Goal: Task Accomplishment & Management: Manage account settings

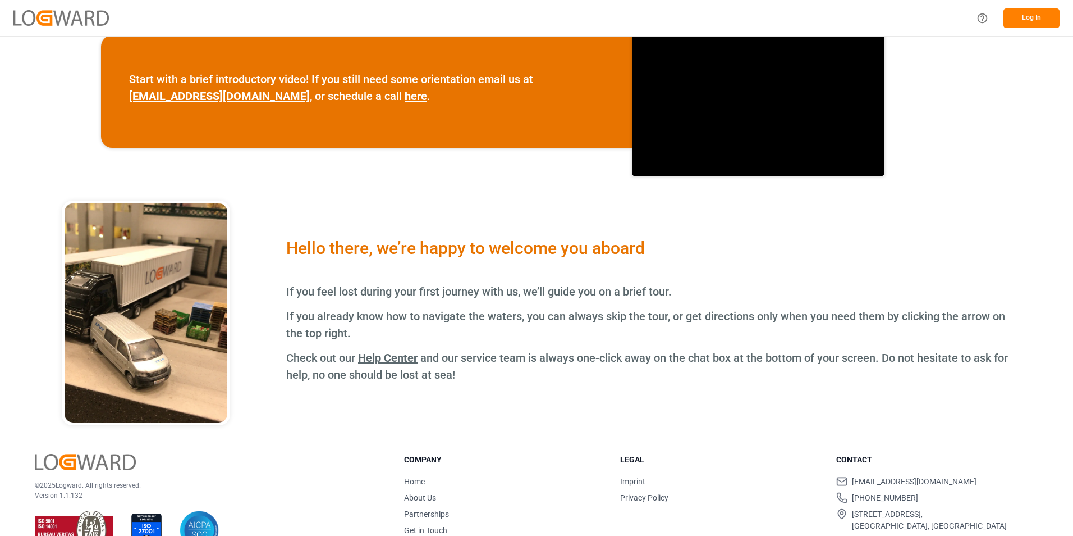
scroll to position [403, 0]
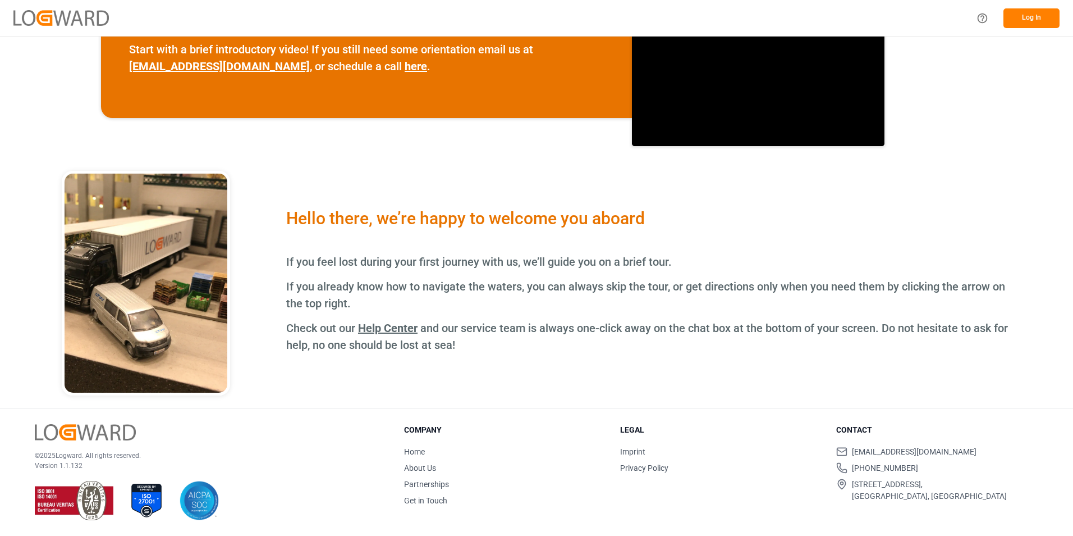
click at [1042, 16] on button "Log In" at bounding box center [1032, 18] width 56 height 20
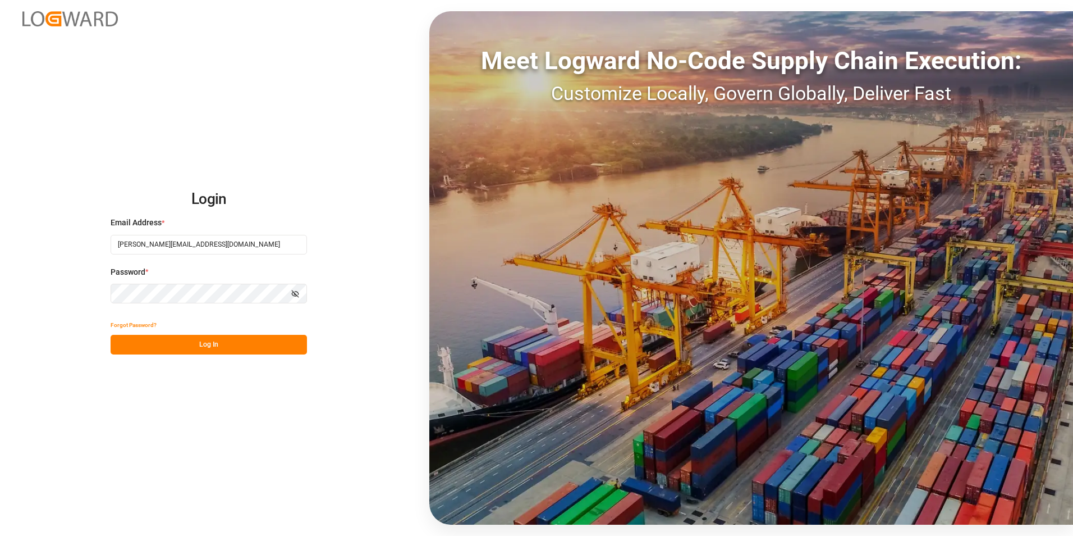
click at [163, 342] on button "Log In" at bounding box center [209, 345] width 196 height 20
click at [166, 234] on div "Email Address * [EMAIL_ADDRESS][DOMAIN_NAME]" at bounding box center [209, 241] width 196 height 49
click at [161, 245] on input "[PERSON_NAME][EMAIL_ADDRESS][DOMAIN_NAME]" at bounding box center [209, 245] width 196 height 20
click at [132, 344] on button "Log In" at bounding box center [209, 345] width 196 height 20
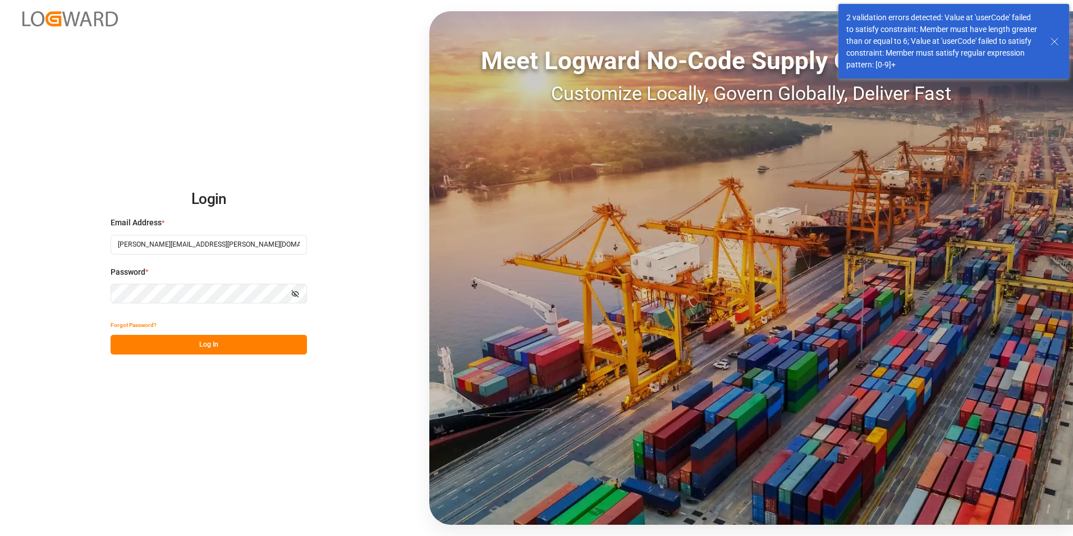
click at [165, 245] on input "[PERSON_NAME][EMAIL_ADDRESS][PERSON_NAME][DOMAIN_NAME]" at bounding box center [209, 245] width 196 height 20
type input "[PERSON_NAME][EMAIL_ADDRESS][DOMAIN_NAME]"
click at [152, 346] on button "Log In" at bounding box center [209, 345] width 196 height 20
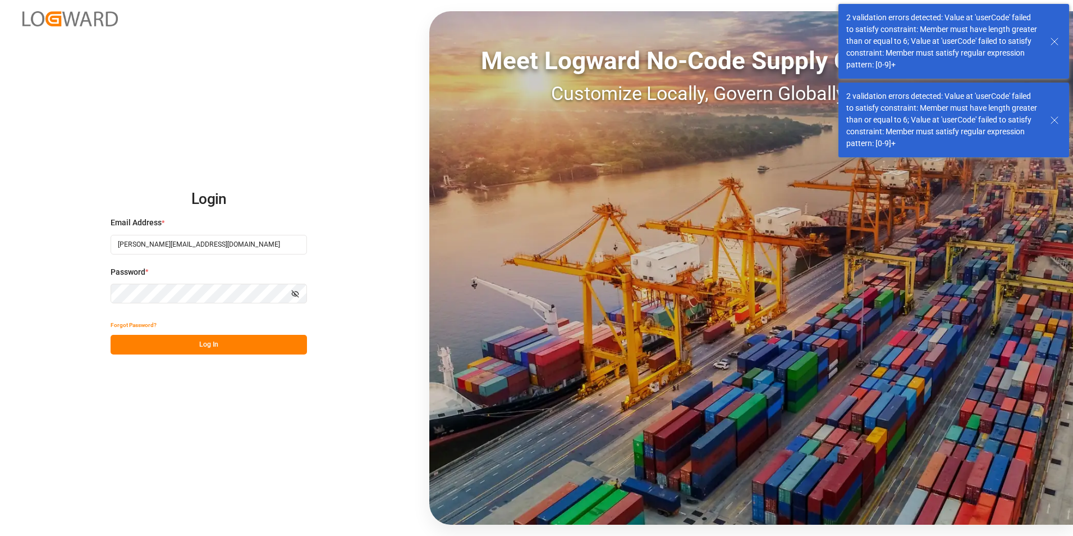
click at [47, 394] on div "Login Email Address * [EMAIL_ADDRESS][DOMAIN_NAME] Password * Show password For…" at bounding box center [536, 268] width 1073 height 536
